Goal: Transaction & Acquisition: Obtain resource

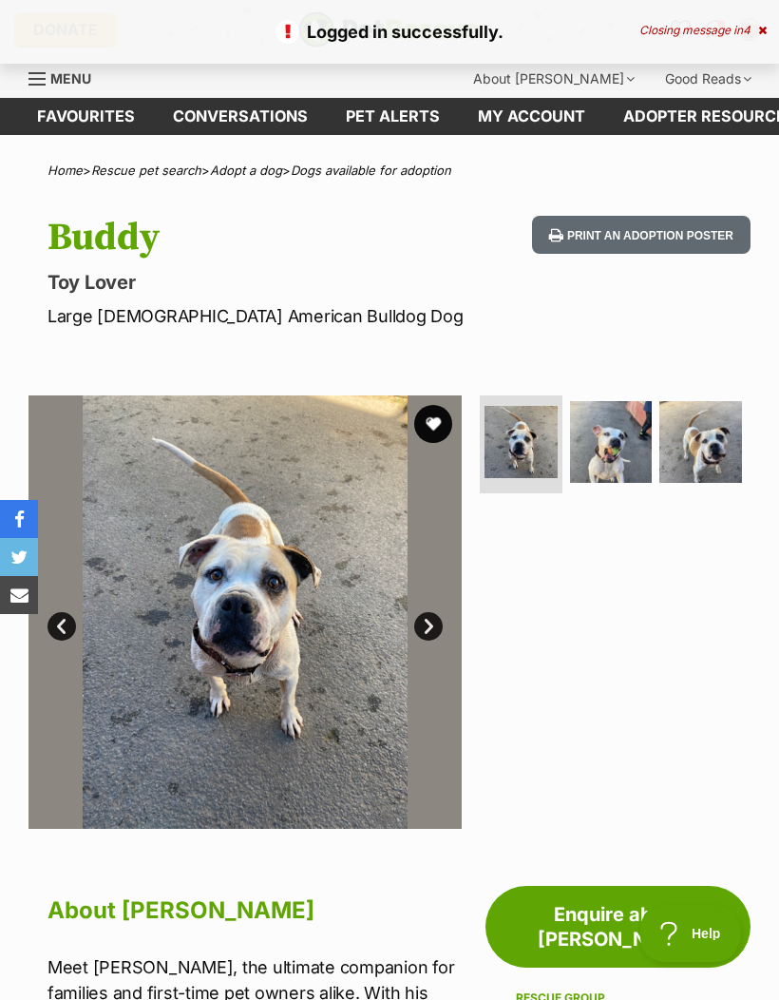
click at [435, 424] on button "favourite" at bounding box center [433, 424] width 38 height 38
click at [649, 862] on icon at bounding box center [653, 869] width 17 height 17
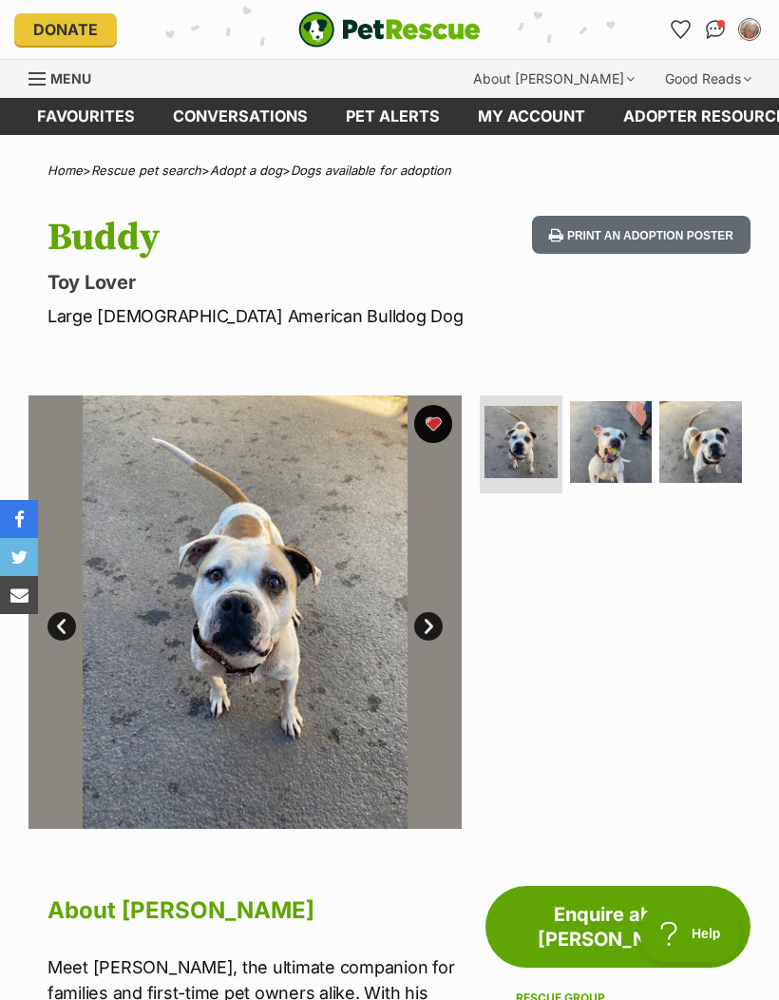
click at [103, 110] on link "Favourites" at bounding box center [86, 116] width 136 height 37
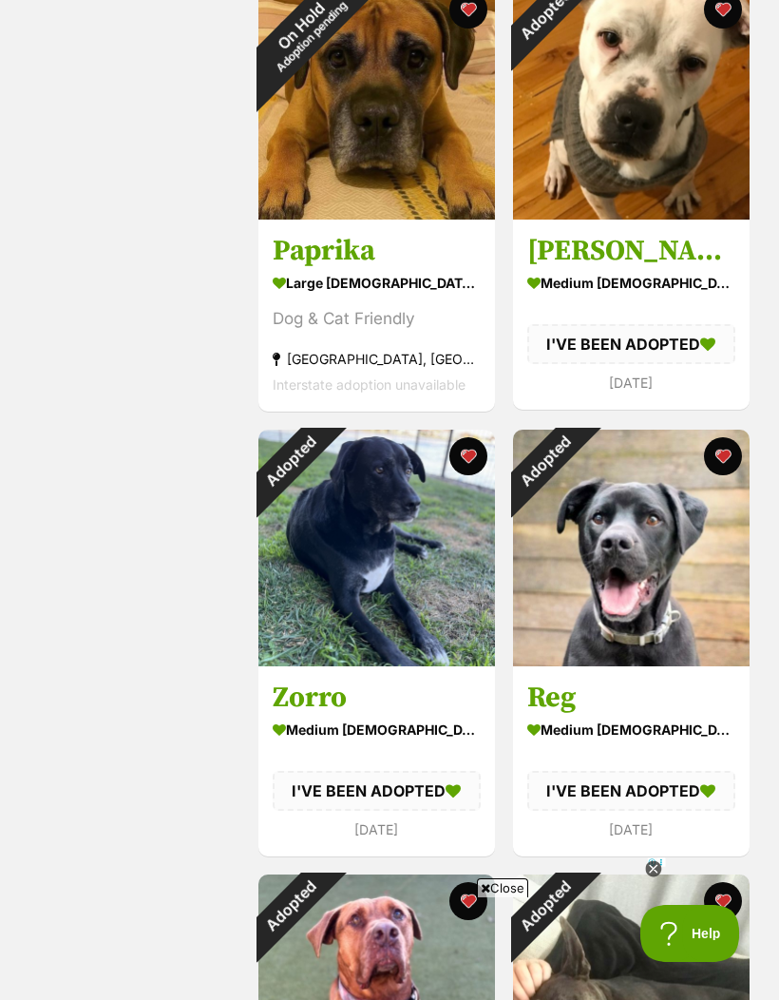
scroll to position [1293, 0]
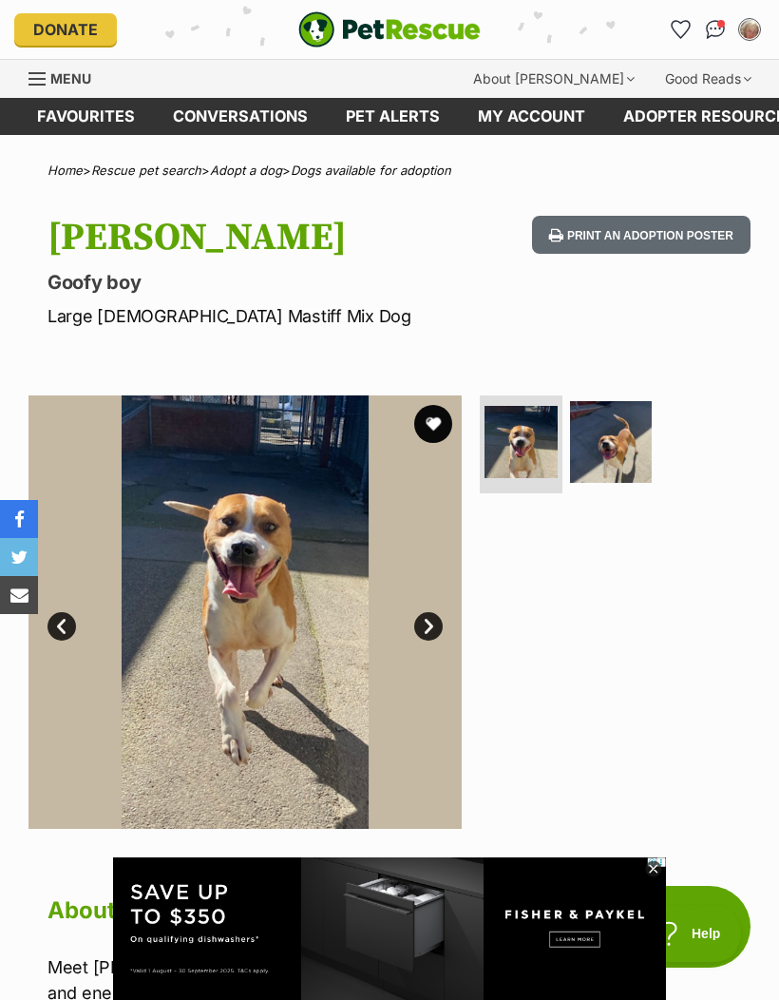
click at [610, 442] on img at bounding box center [611, 442] width 83 height 83
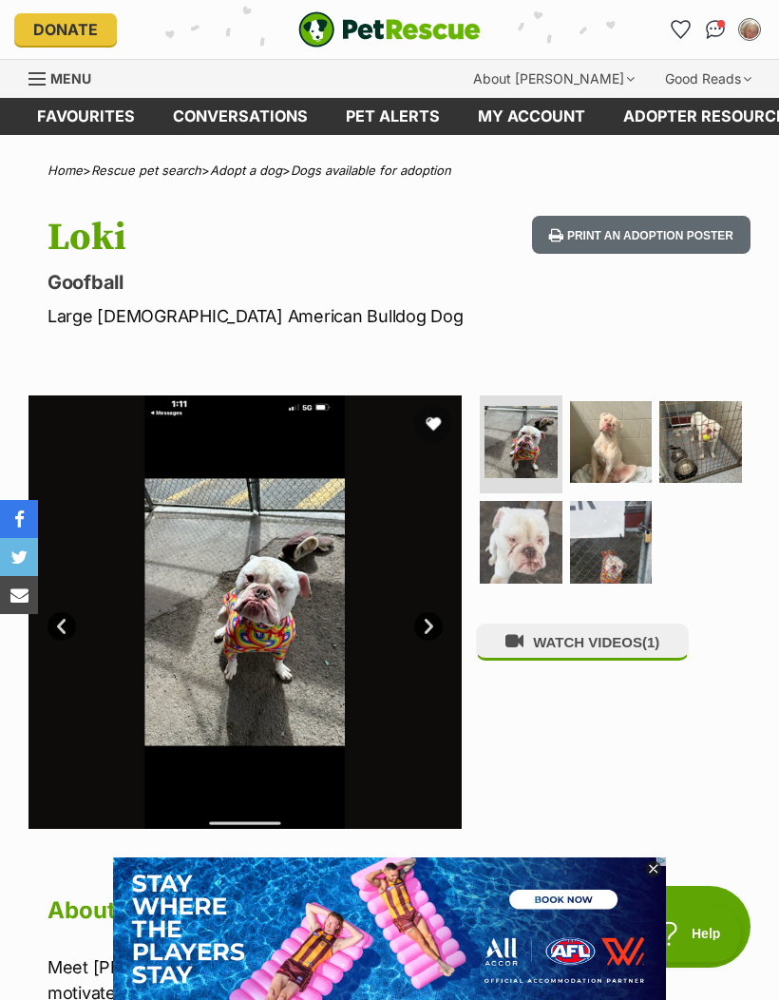
click at [431, 622] on link "Next" at bounding box center [428, 626] width 29 height 29
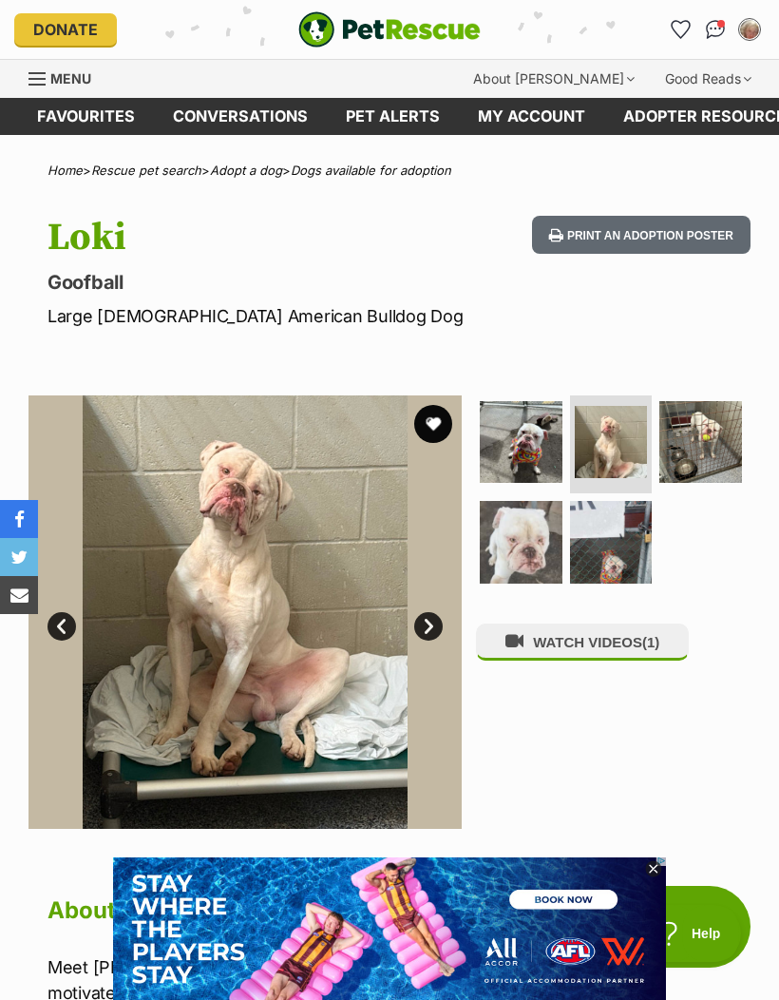
click at [647, 867] on icon at bounding box center [653, 869] width 16 height 16
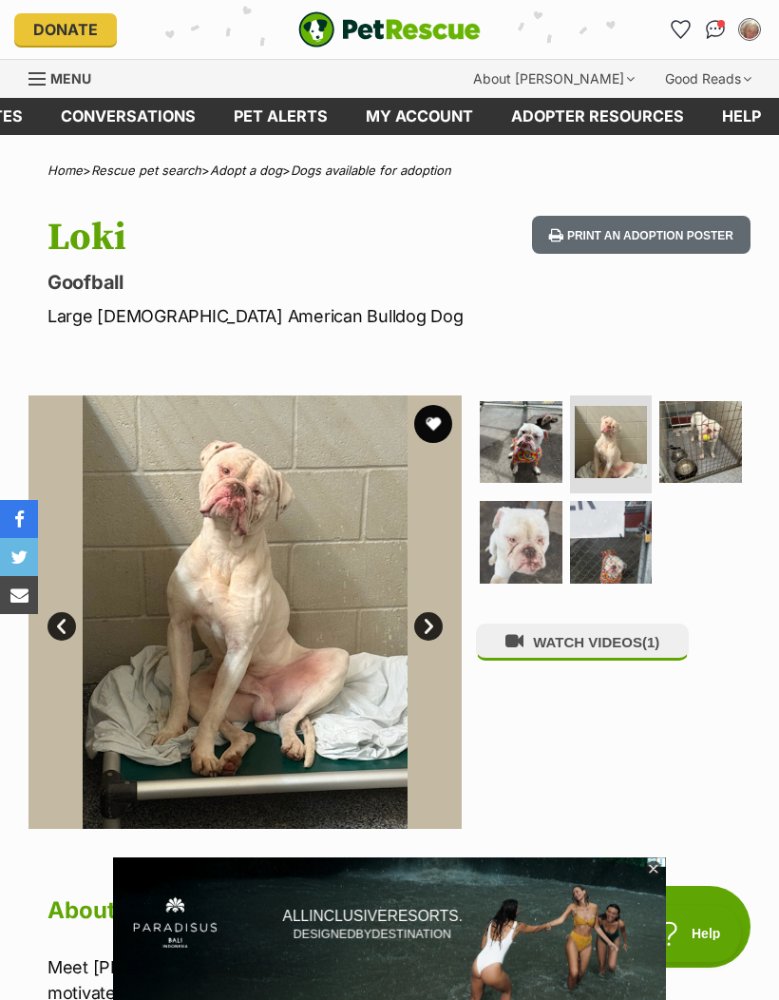
scroll to position [0, 111]
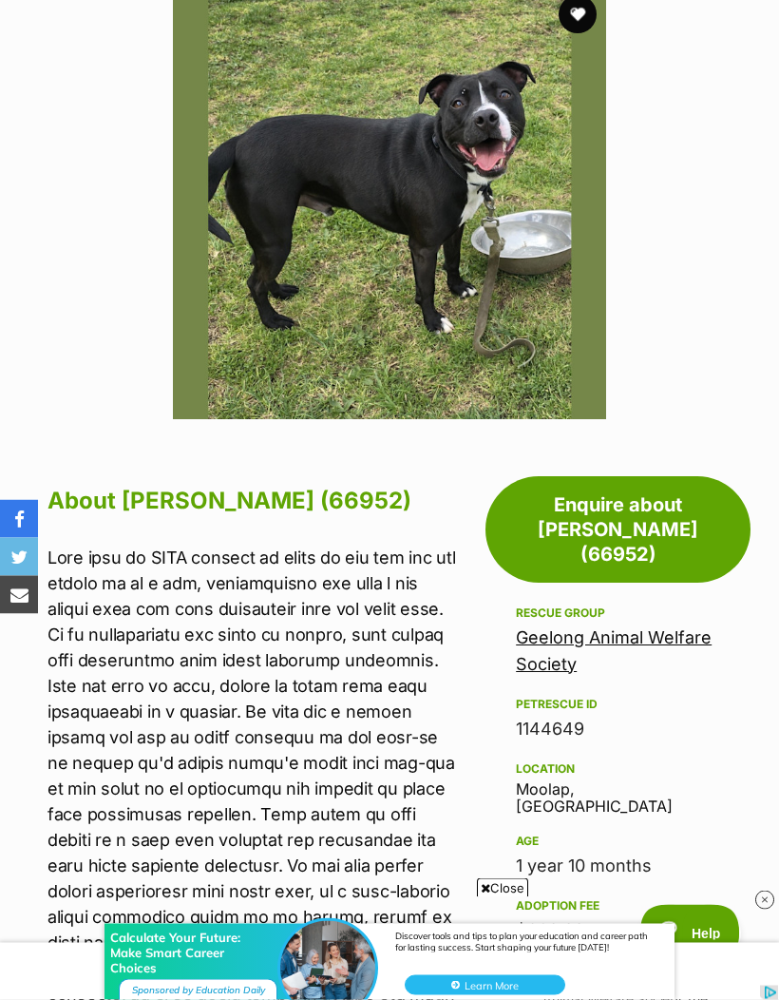
scroll to position [480, 0]
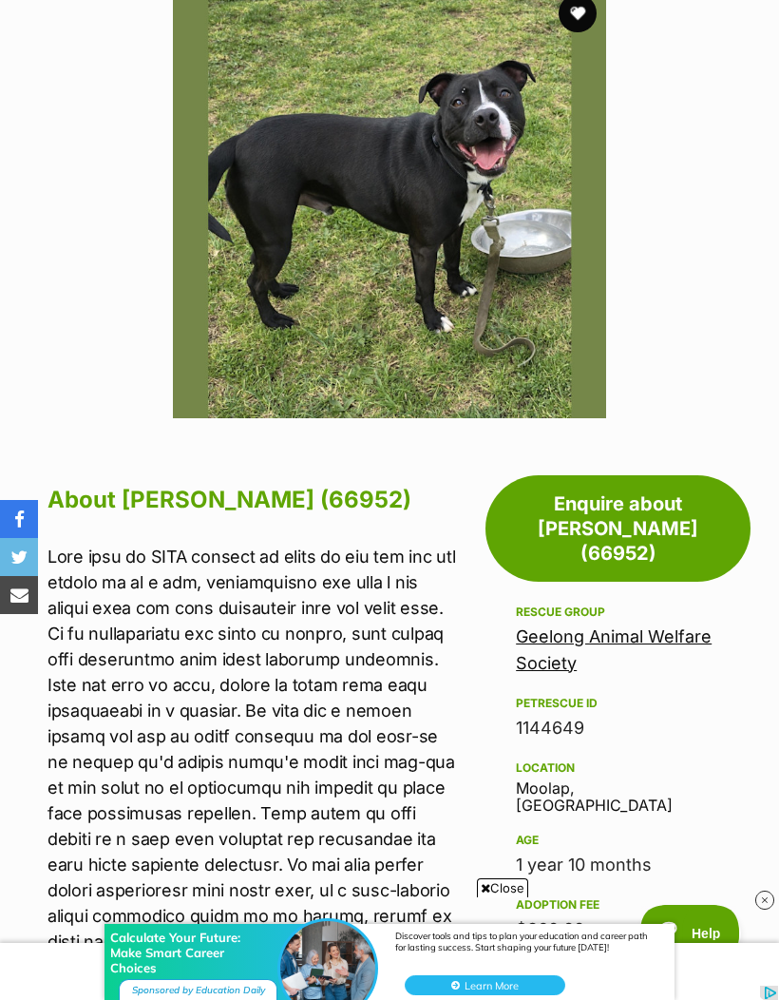
click at [619, 626] on link "Geelong Animal Welfare Society" at bounding box center [614, 649] width 196 height 47
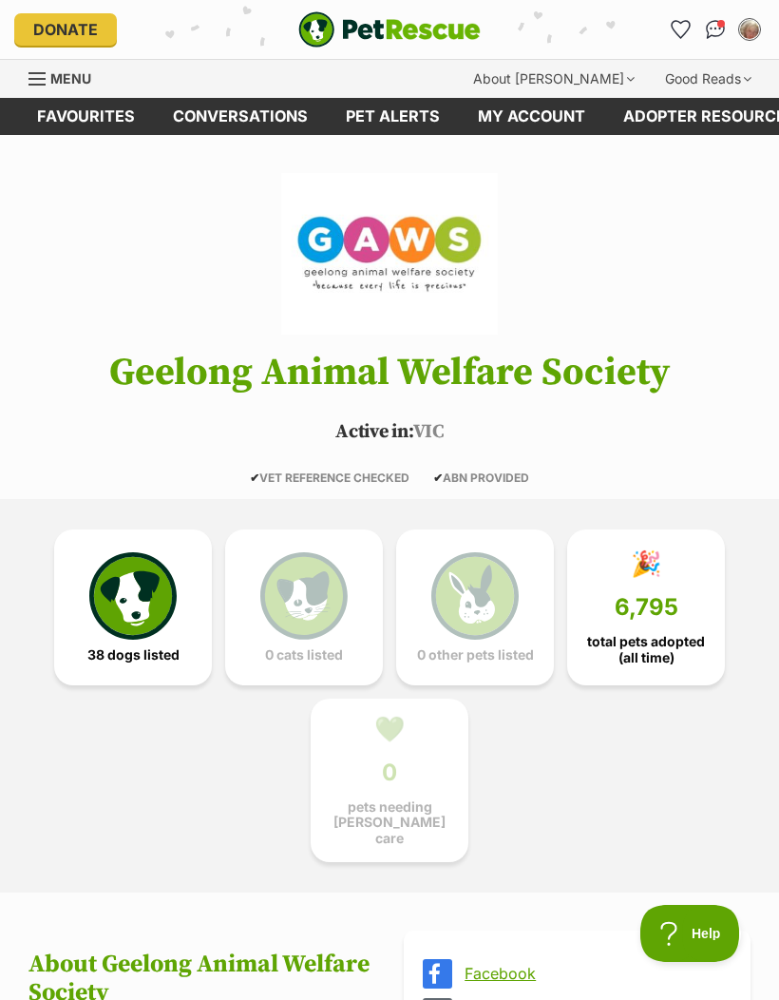
click at [139, 603] on img at bounding box center [132, 595] width 87 height 87
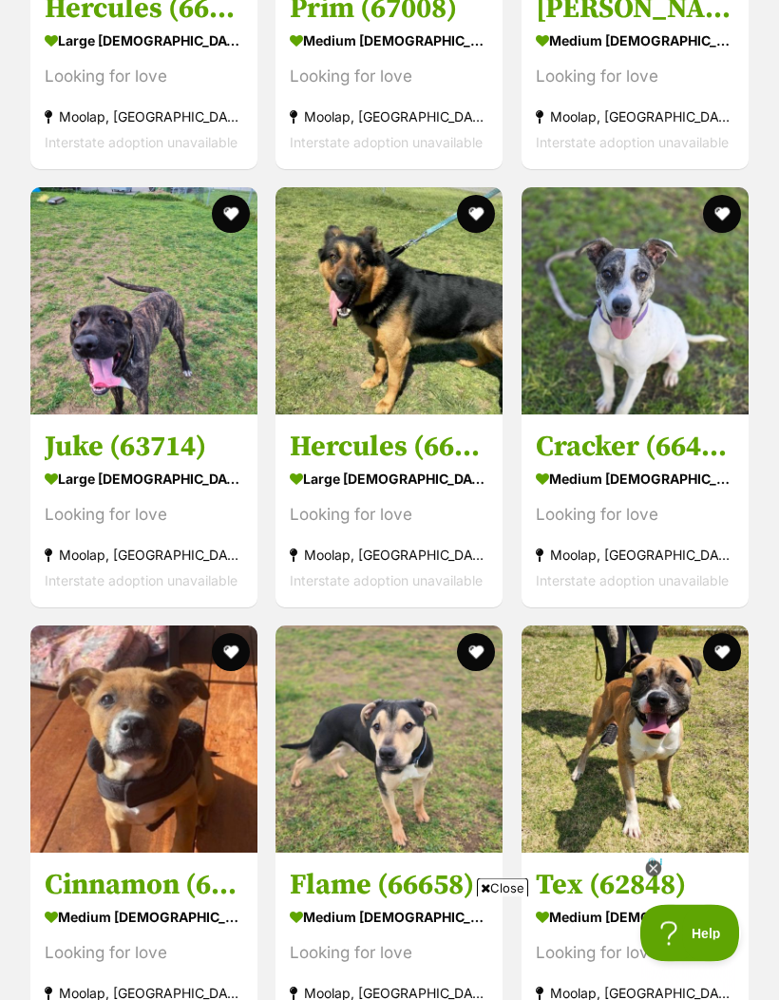
scroll to position [2670, 0]
click at [656, 877] on icon at bounding box center [653, 869] width 16 height 16
click at [182, 774] on img at bounding box center [143, 738] width 227 height 227
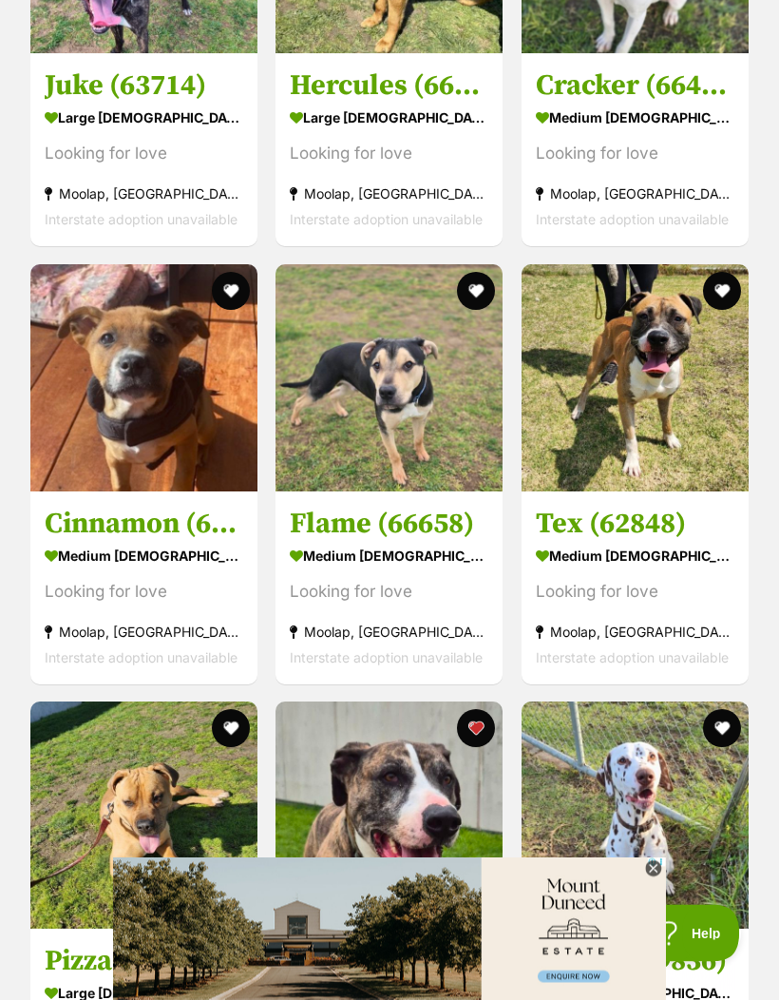
scroll to position [3032, 0]
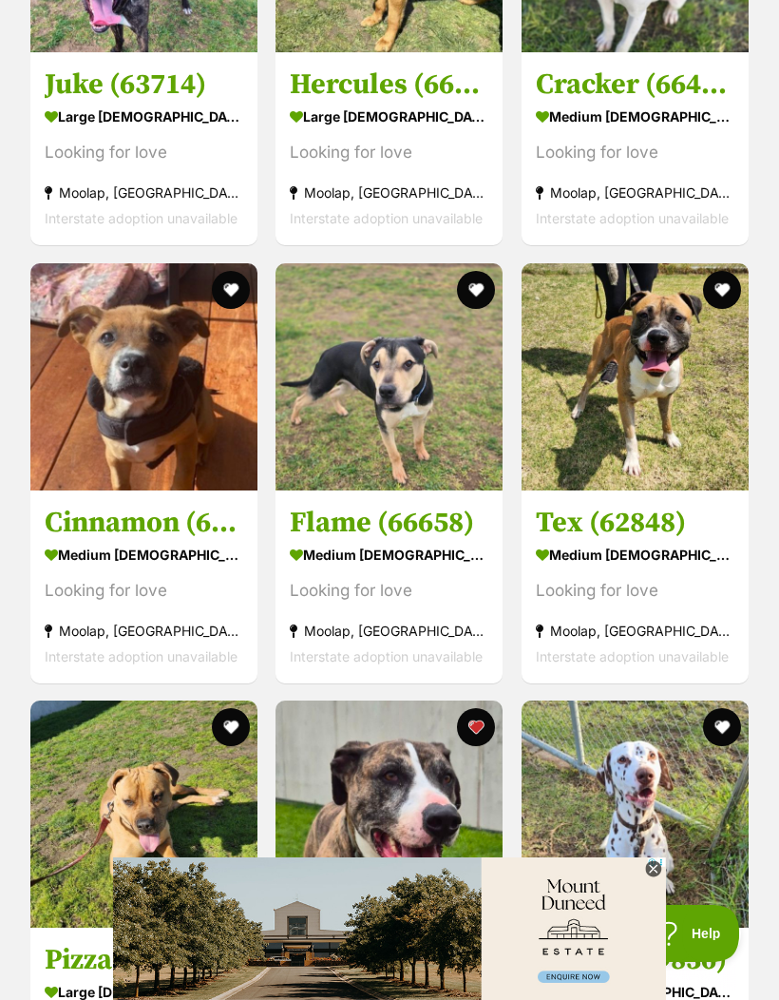
click at [651, 877] on icon at bounding box center [653, 869] width 16 height 16
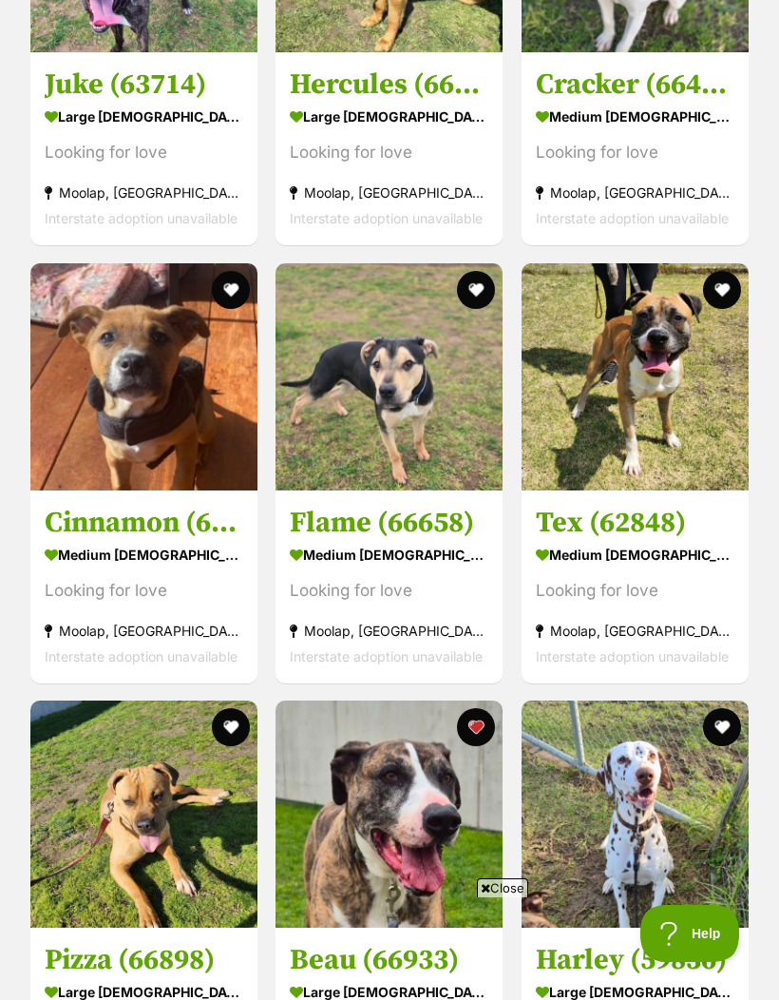
click at [436, 823] on img at bounding box center [389, 813] width 227 height 227
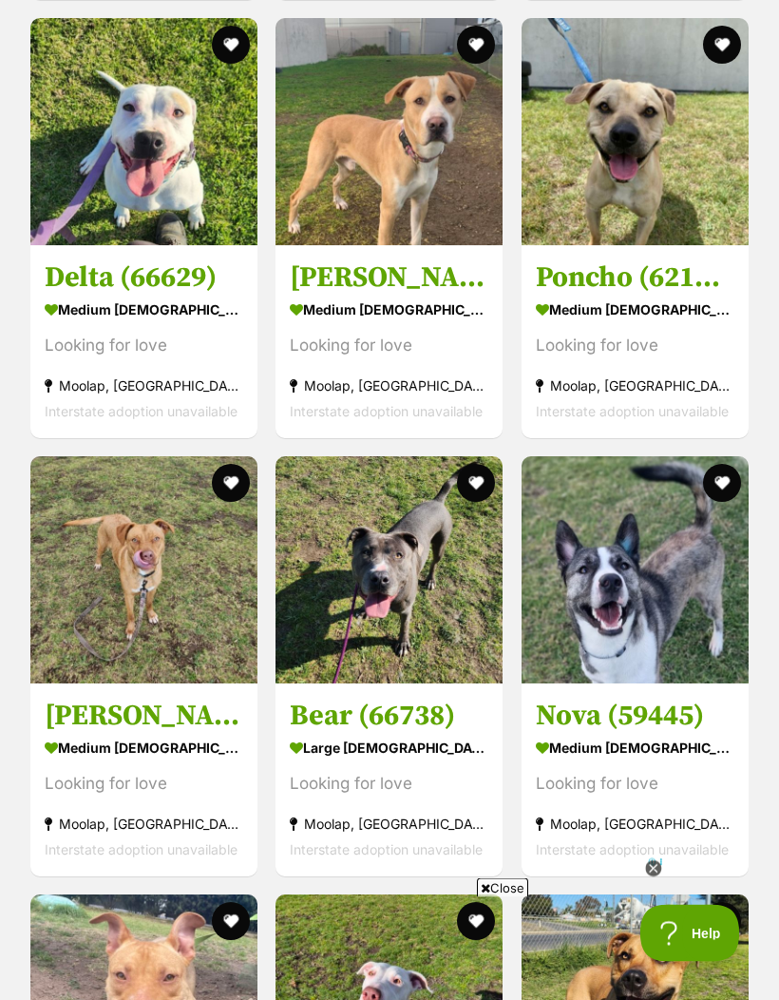
scroll to position [4155, 0]
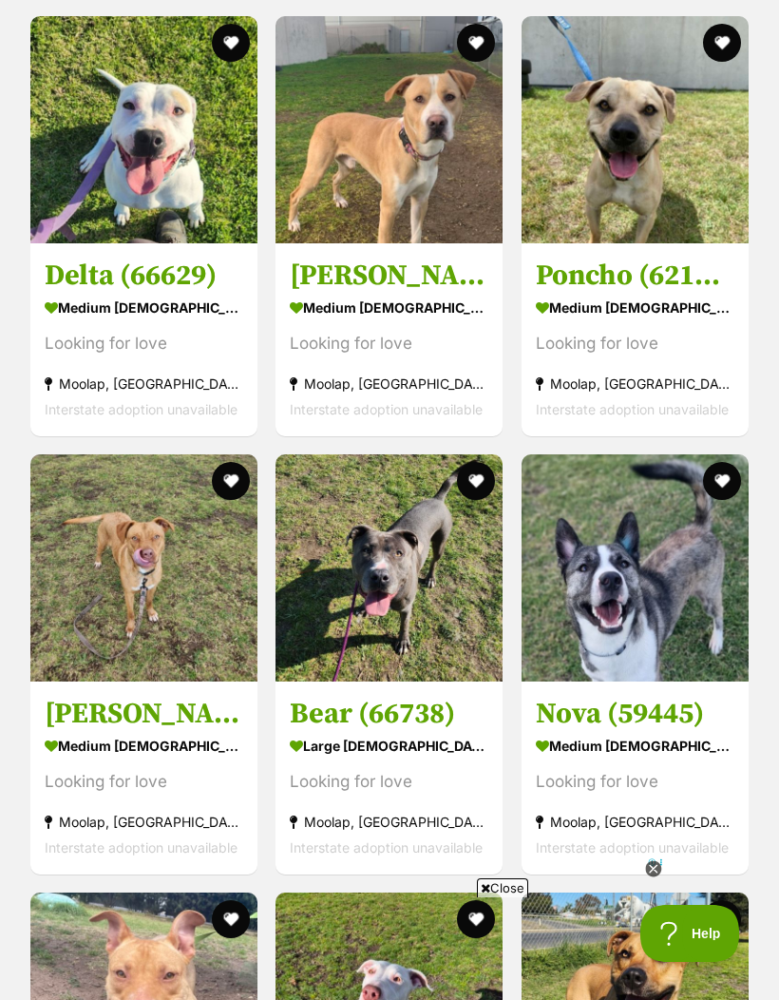
click at [389, 615] on img at bounding box center [389, 567] width 227 height 227
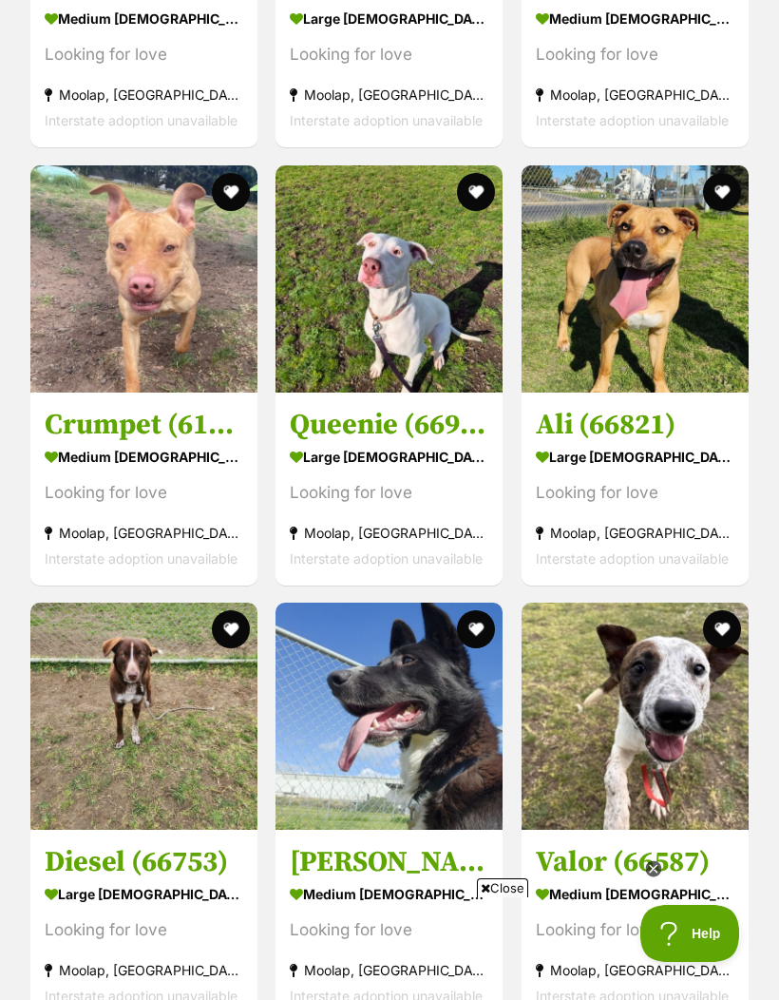
scroll to position [0, 0]
click at [425, 735] on img at bounding box center [389, 715] width 227 height 227
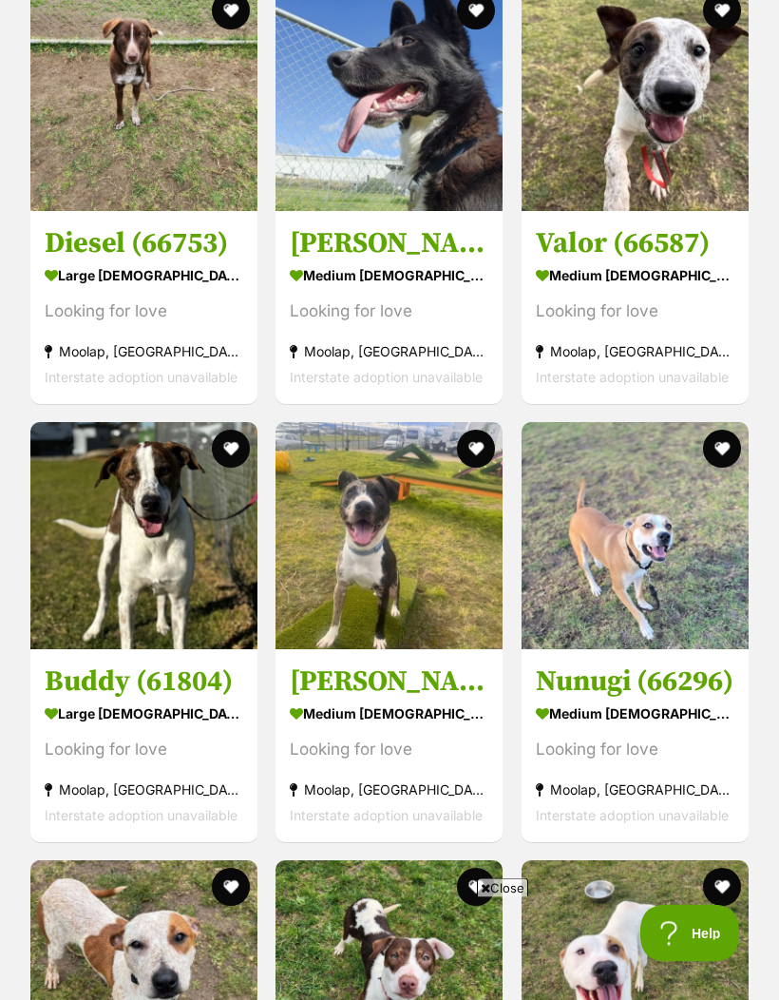
scroll to position [5501, 0]
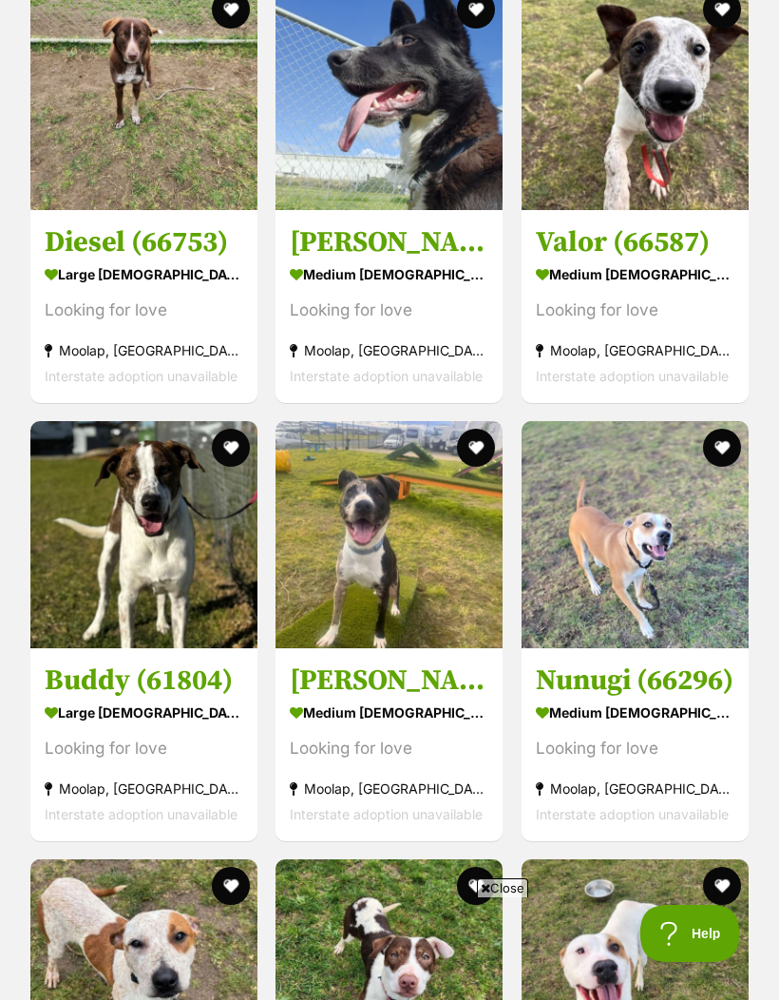
click at [127, 540] on img at bounding box center [143, 534] width 227 height 227
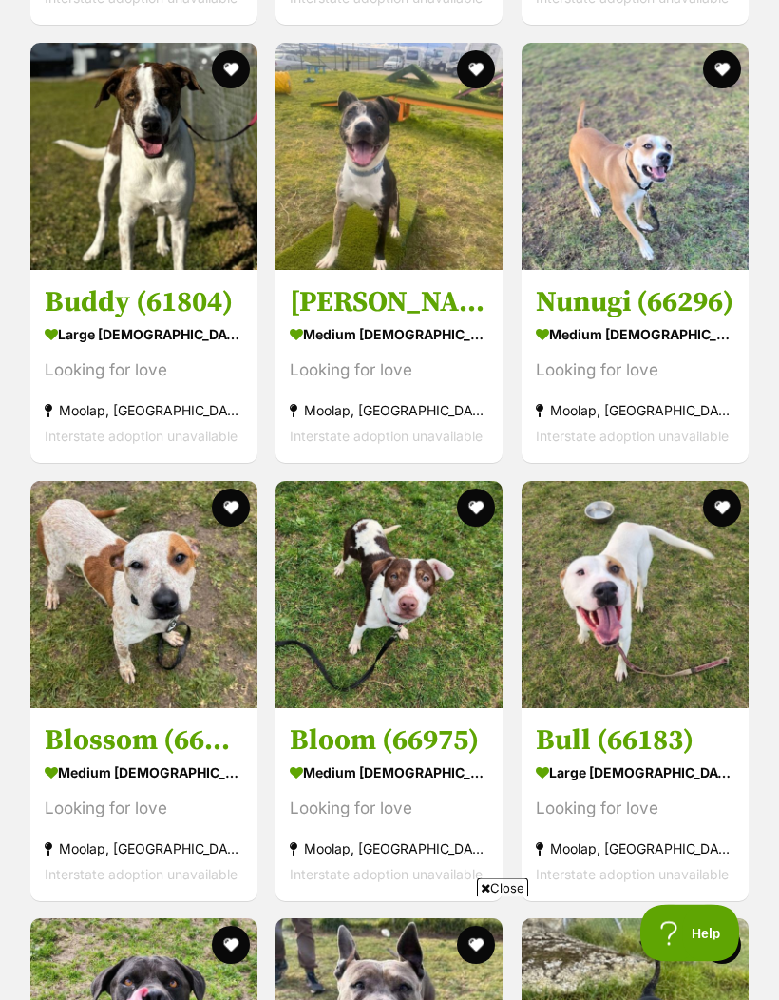
scroll to position [5880, 0]
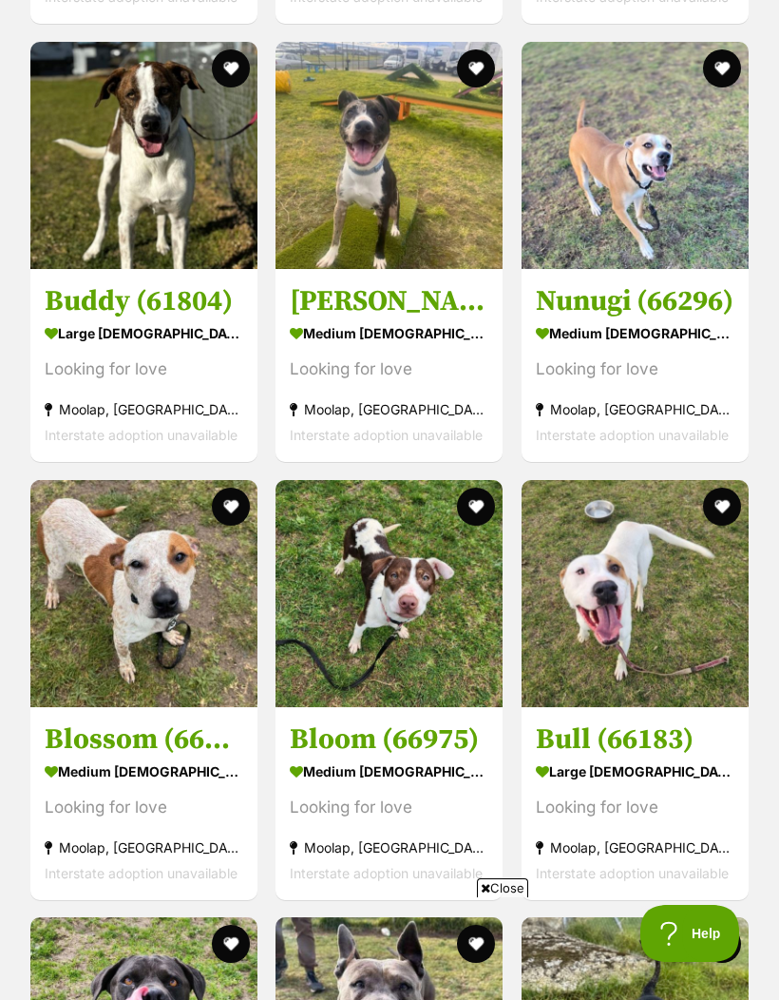
click at [698, 763] on div "large male Dog" at bounding box center [635, 770] width 199 height 28
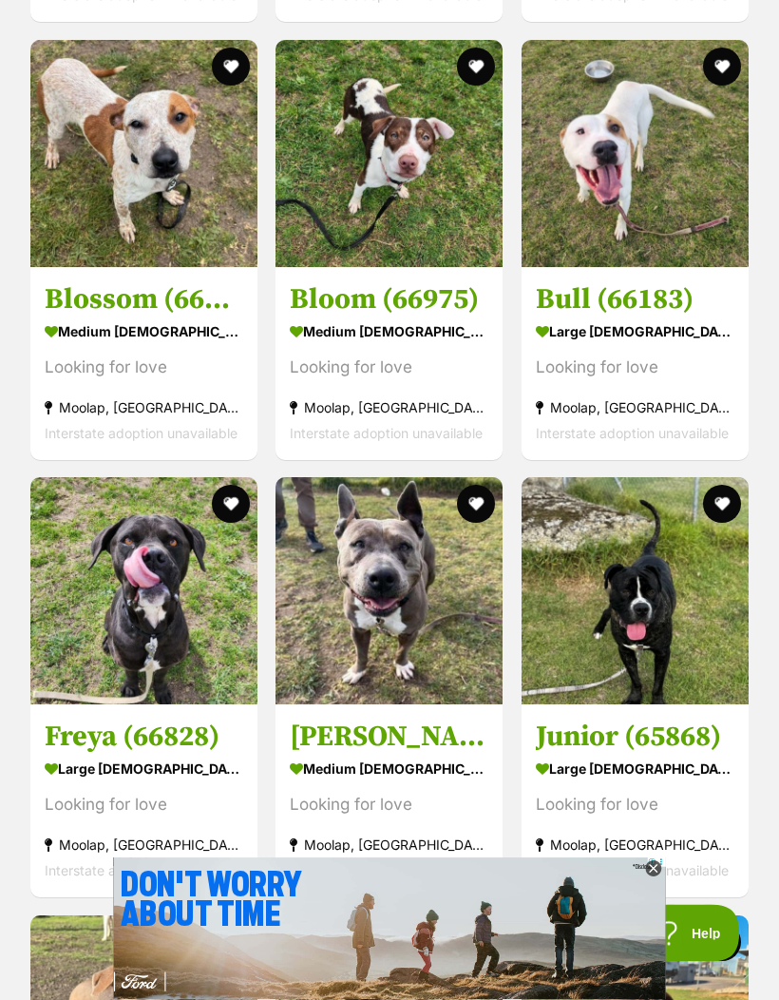
scroll to position [6320, 0]
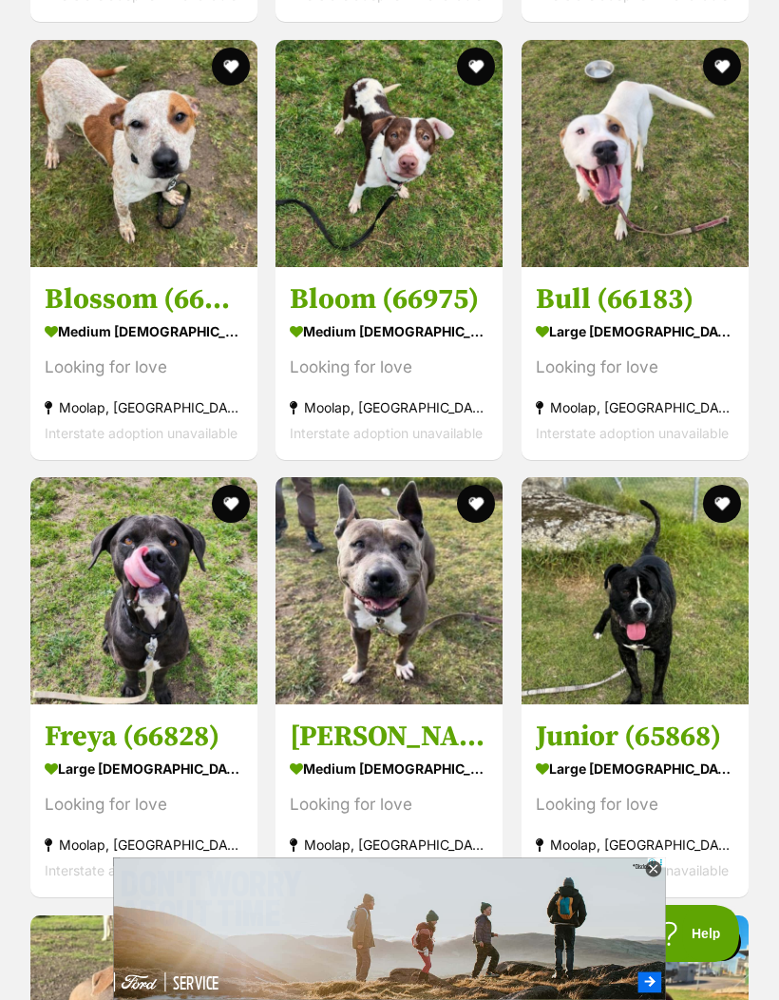
click at [155, 632] on img at bounding box center [143, 590] width 227 height 227
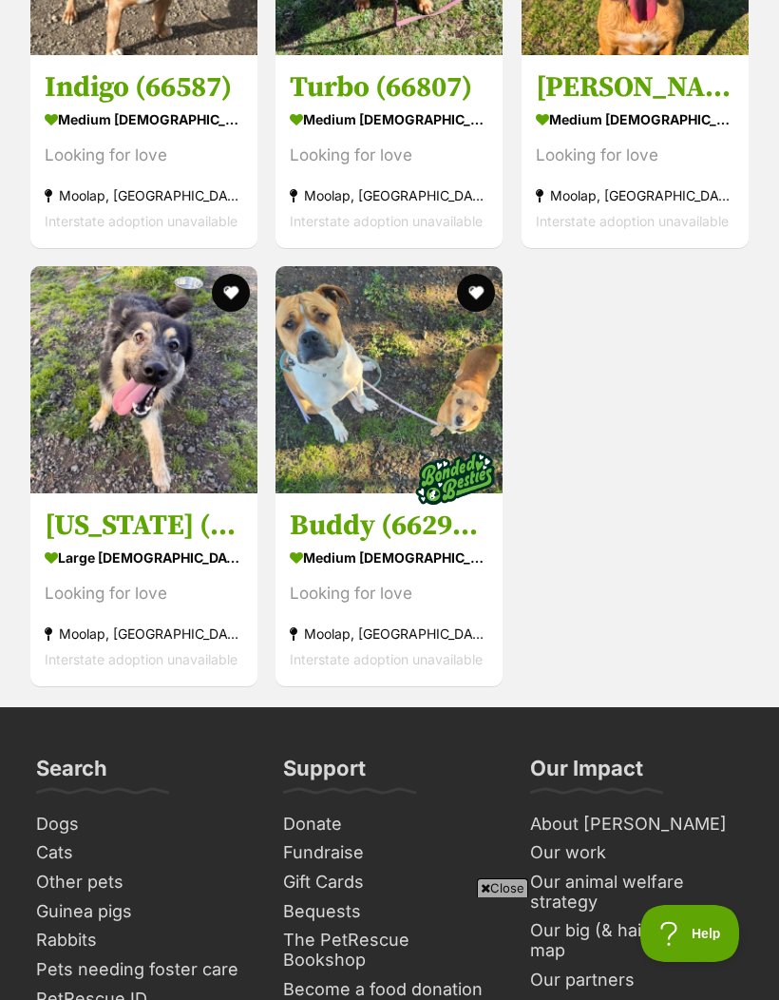
scroll to position [7485, 0]
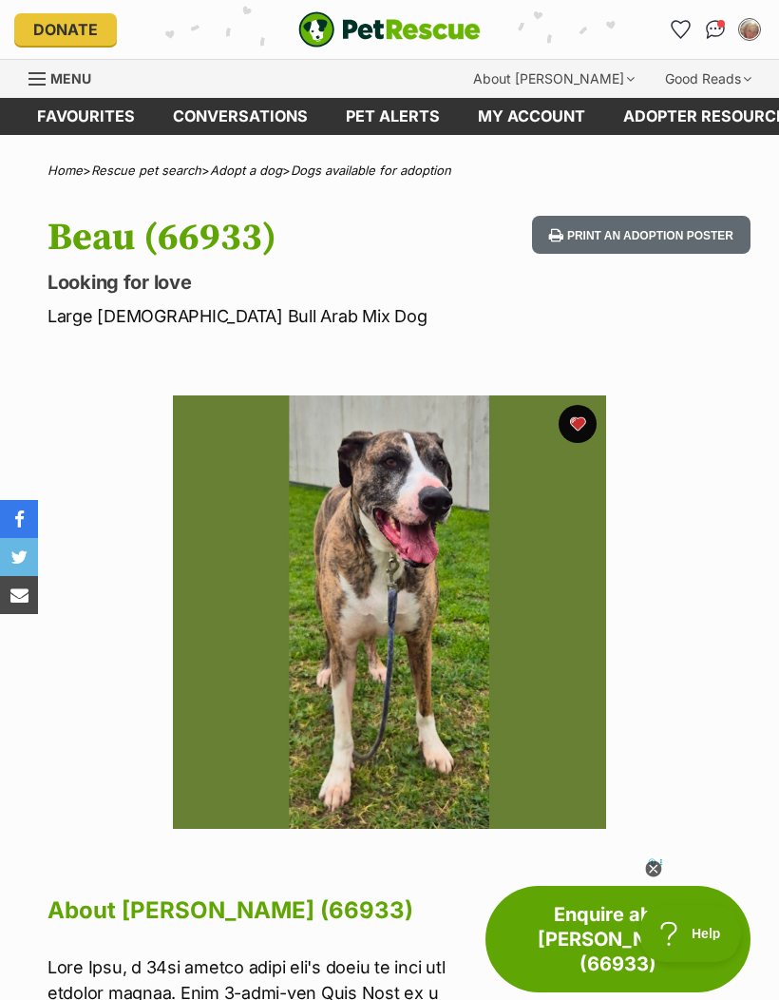
click at [648, 863] on icon at bounding box center [653, 869] width 16 height 16
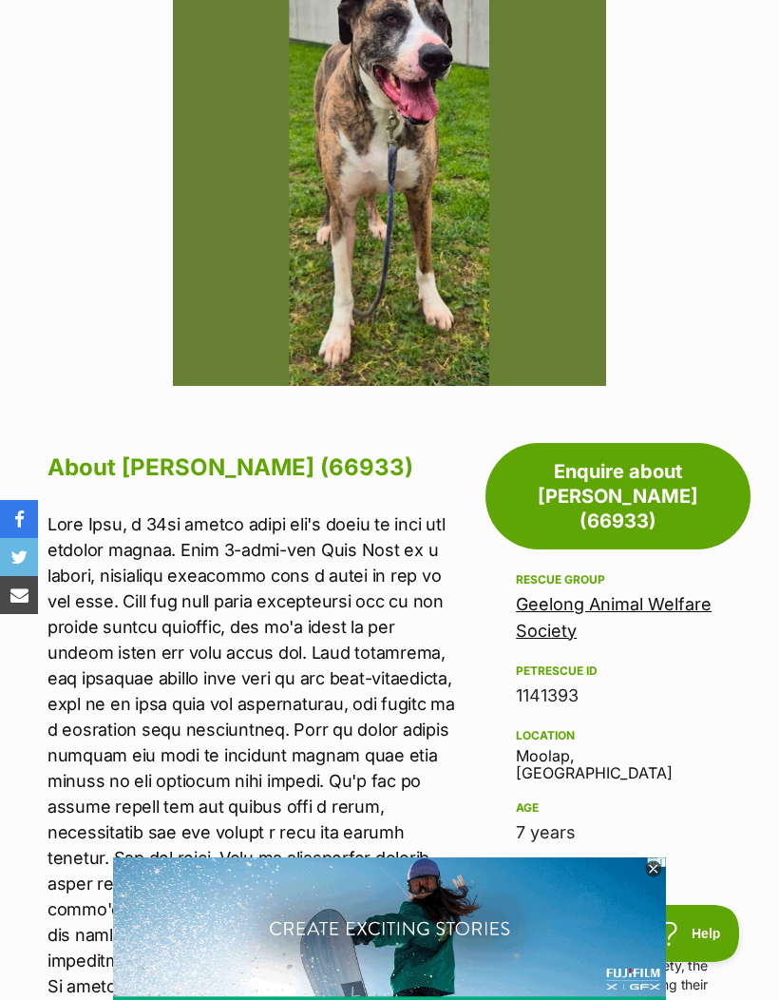
click at [648, 877] on icon at bounding box center [653, 869] width 16 height 16
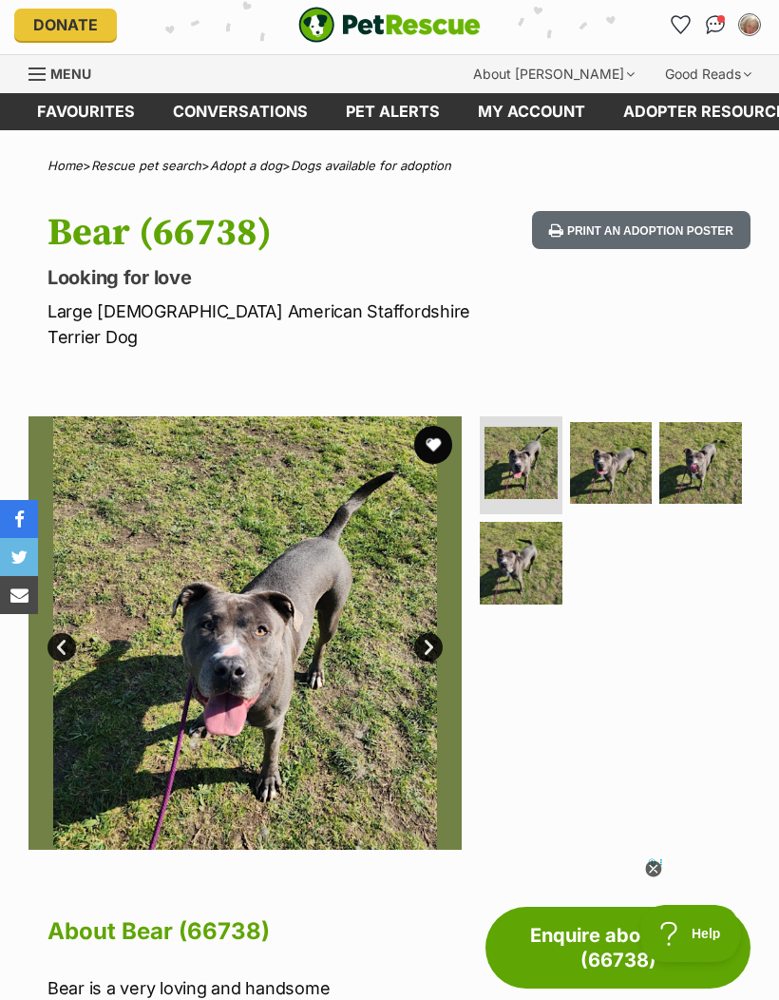
scroll to position [3, 0]
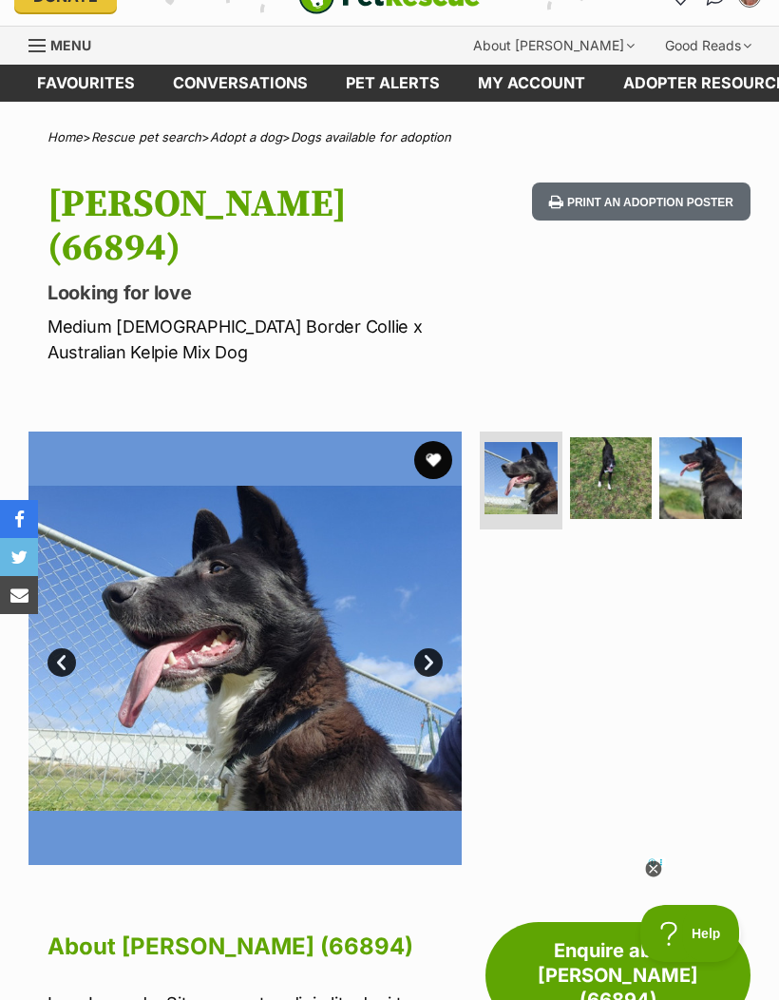
scroll to position [31, 0]
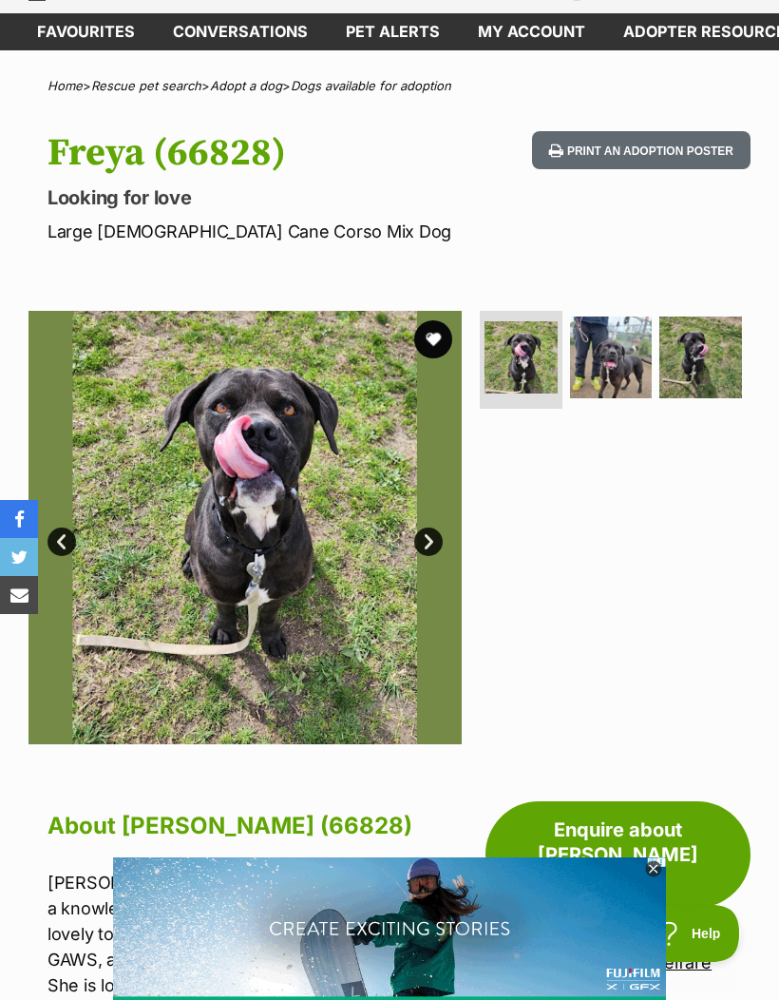
scroll to position [84, 0]
